Goal: Communication & Community: Answer question/provide support

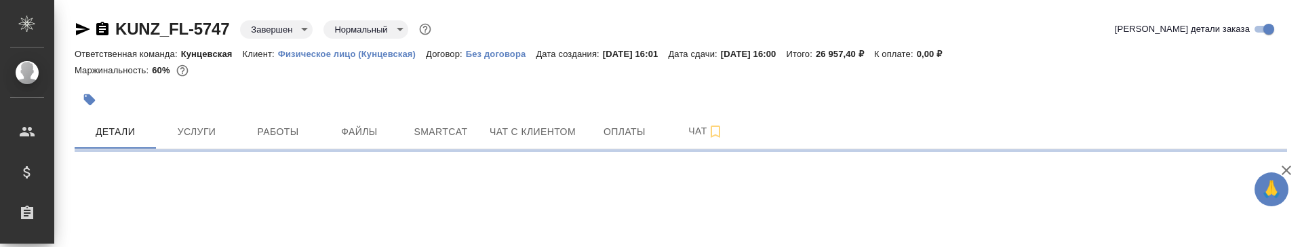
select select "RU"
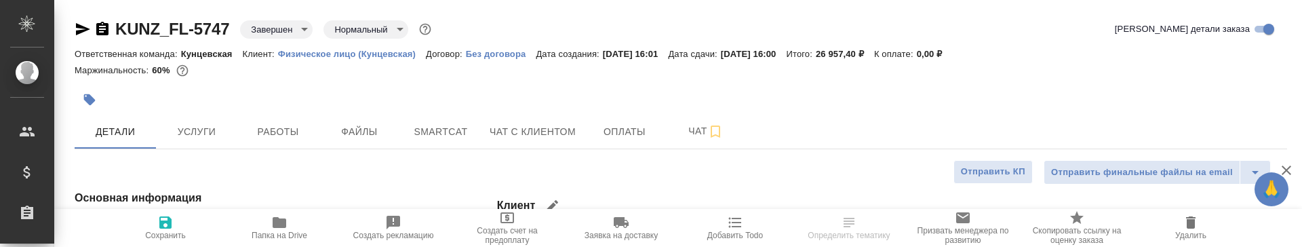
type textarea "x"
type input "Газизов Ринат"
type input "[PERSON_NAME]"
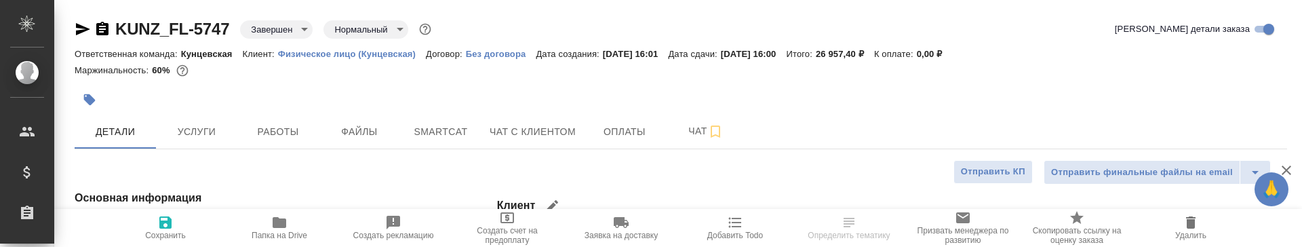
type input "Шаблонные документы"
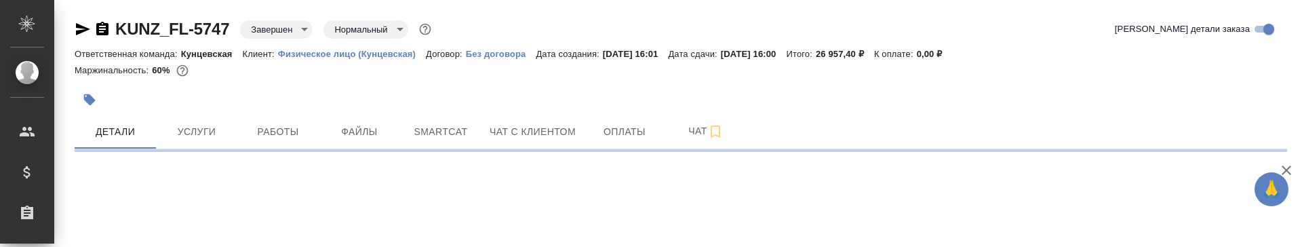
select select "RU"
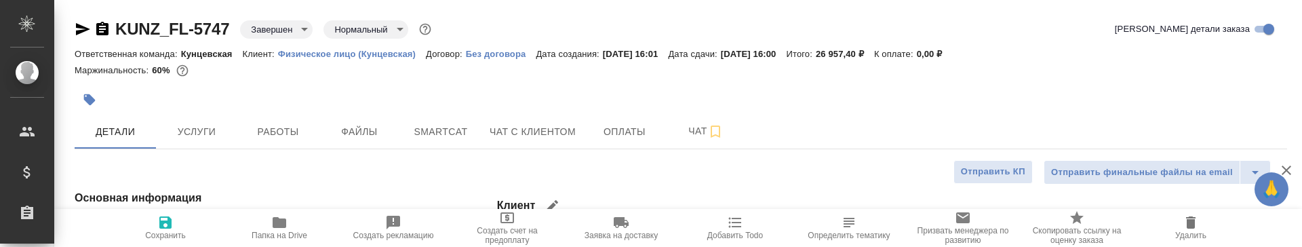
type textarea "x"
click at [511, 140] on span "Чат с клиентом" at bounding box center [533, 131] width 86 height 17
